Goal: Information Seeking & Learning: Learn about a topic

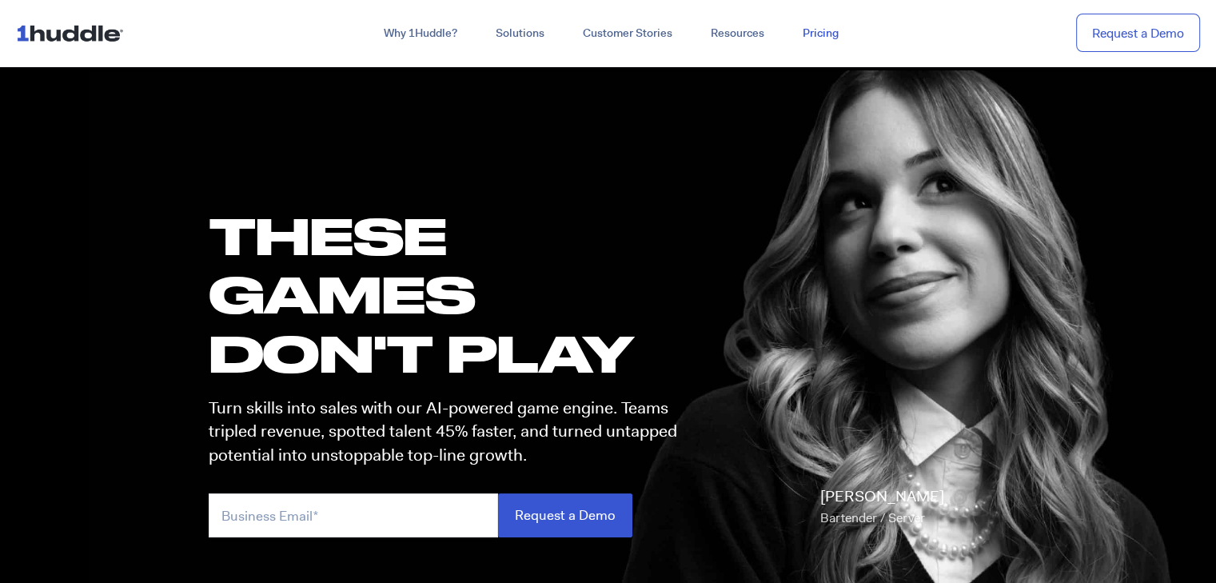
click at [842, 33] on link "Pricing" at bounding box center [820, 33] width 74 height 29
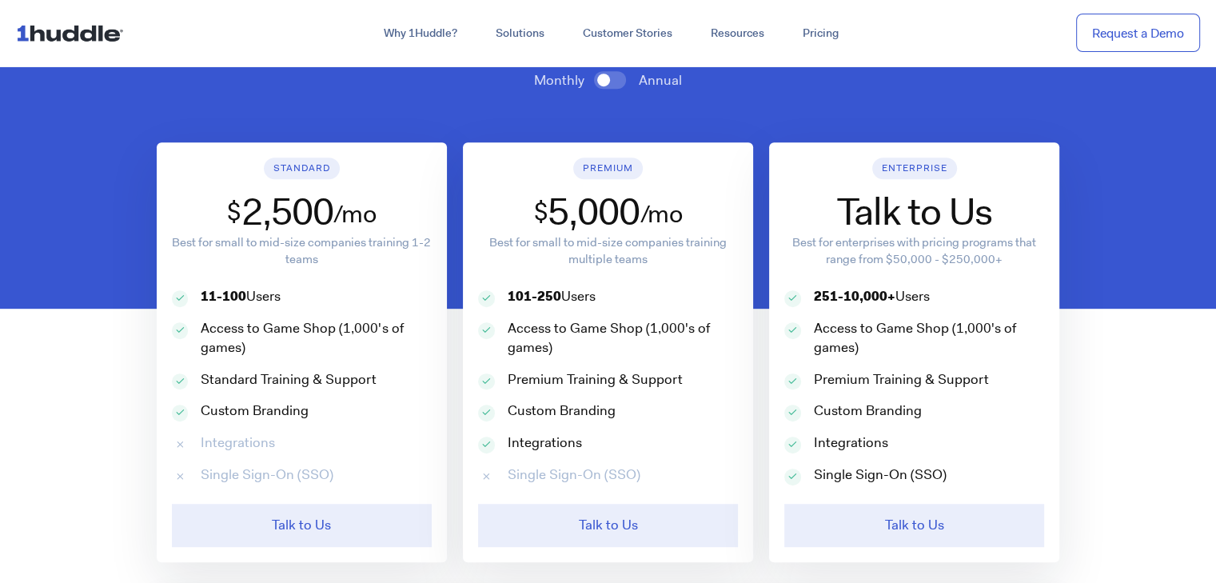
scroll to position [725, 0]
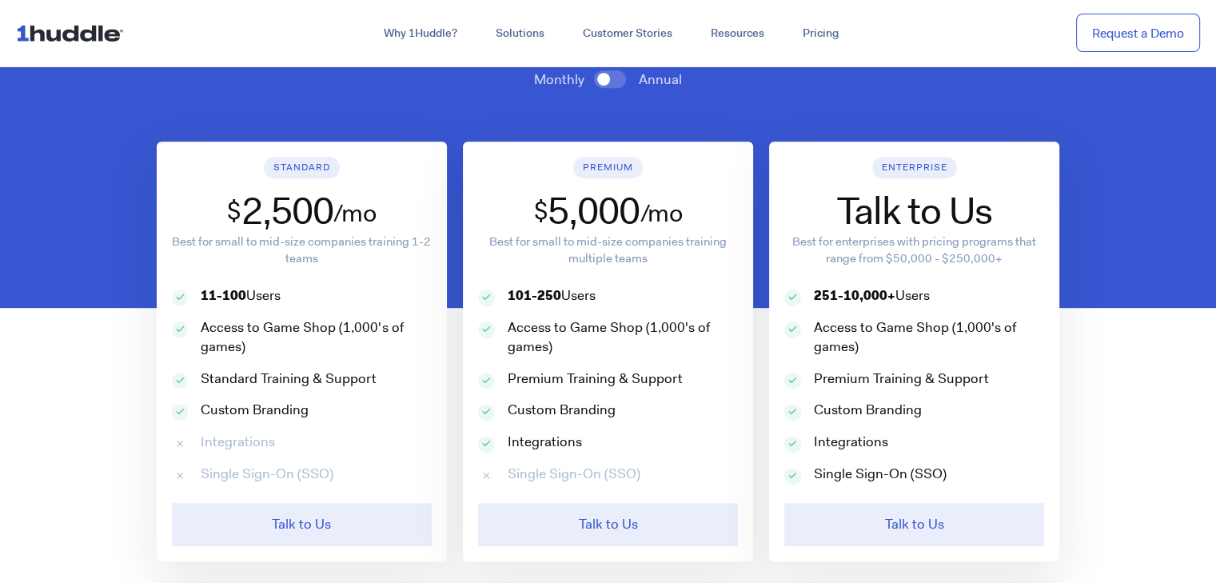
click at [614, 76] on span at bounding box center [610, 79] width 32 height 18
click at [0, 0] on input "checkbox" at bounding box center [0, 0] width 0 height 0
click at [614, 76] on span at bounding box center [610, 79] width 32 height 18
click at [0, 0] on input "checkbox" at bounding box center [0, 0] width 0 height 0
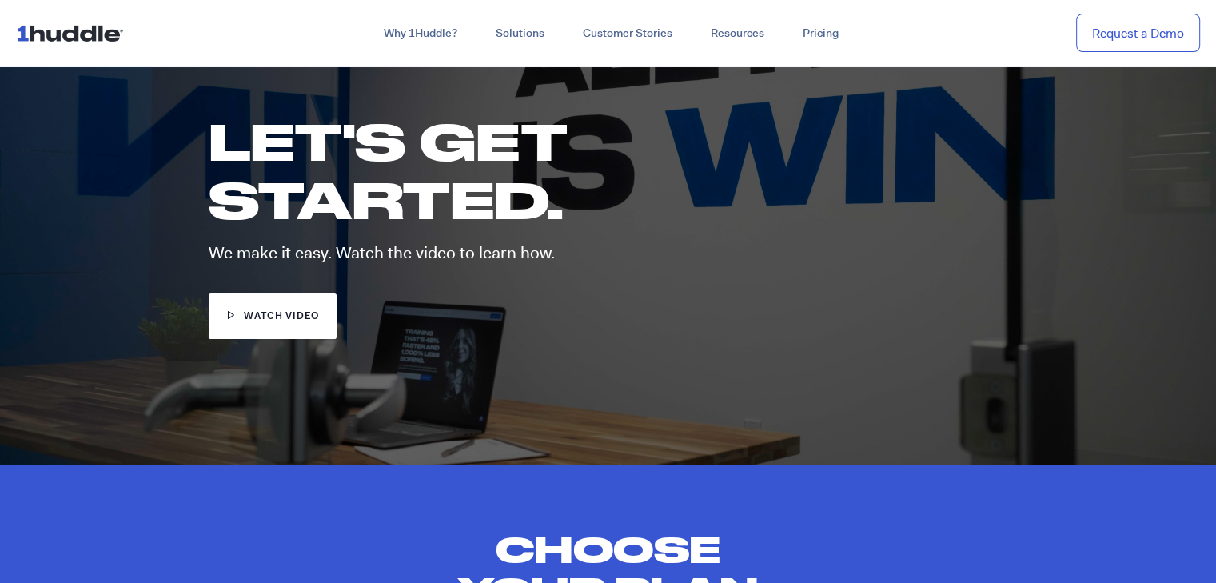
scroll to position [70, 0]
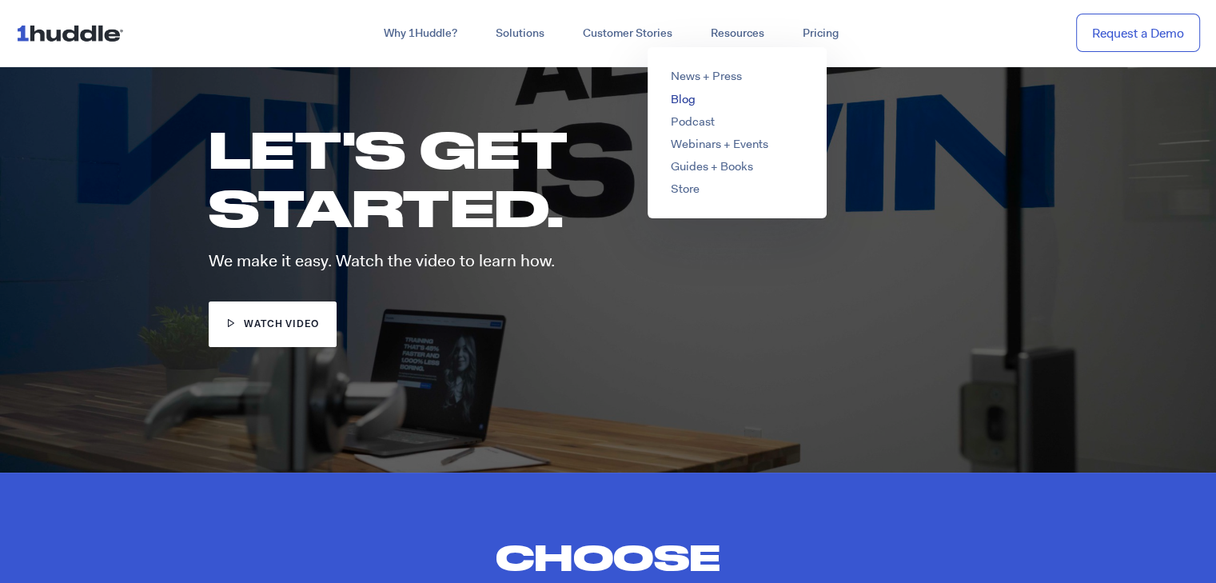
click at [686, 99] on link "Blog" at bounding box center [682, 99] width 25 height 16
